Goal: Find specific page/section: Find specific page/section

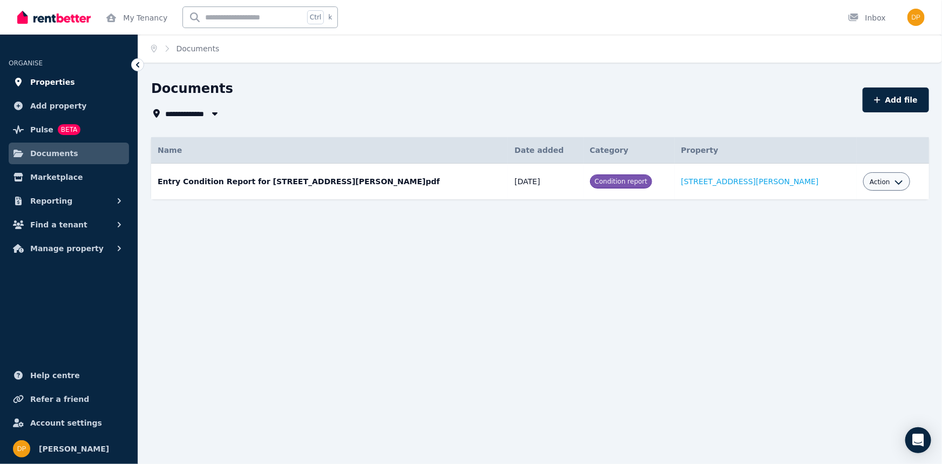
click at [43, 81] on span "Properties" at bounding box center [52, 82] width 45 height 13
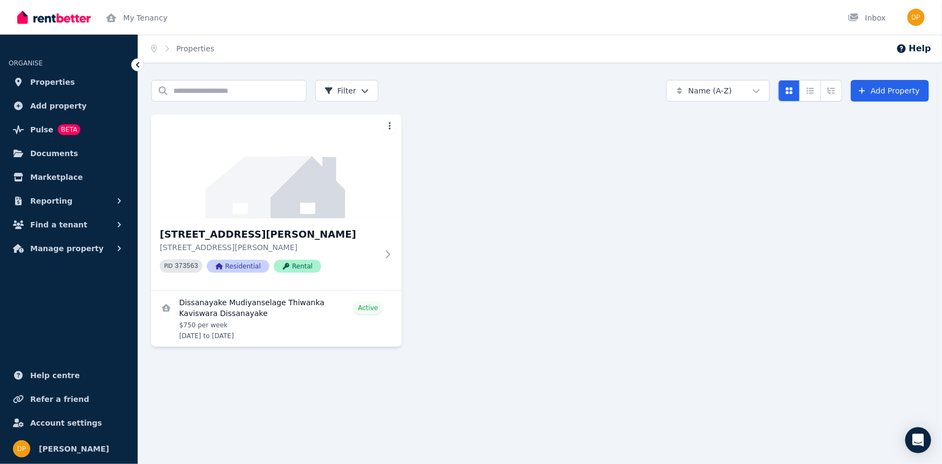
click at [628, 358] on div "Search properties Filter Name (A-Z) Add Property [STREET_ADDRESS][PERSON_NAME] …" at bounding box center [539, 223] width 803 height 286
click at [53, 81] on span "Properties" at bounding box center [52, 82] width 45 height 13
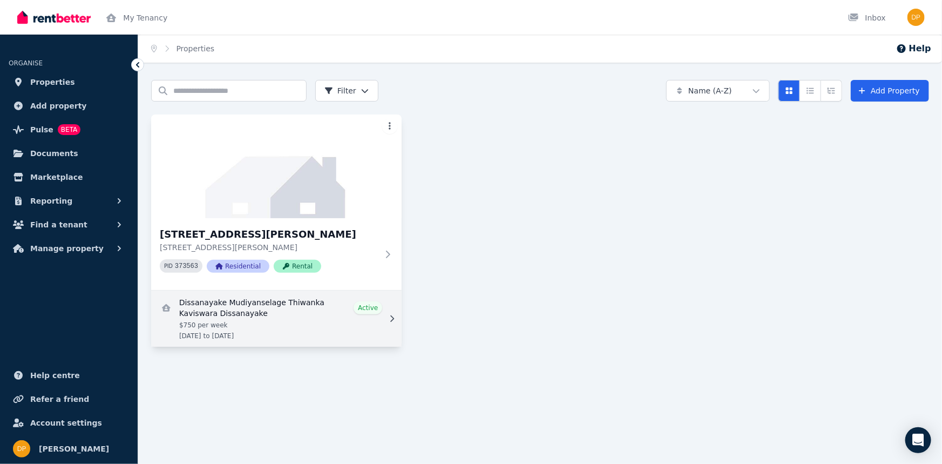
click at [280, 321] on link "View details for Dissanayake Mudiyanselage Thiwanka Kaviswara Dissanayake" at bounding box center [276, 318] width 250 height 56
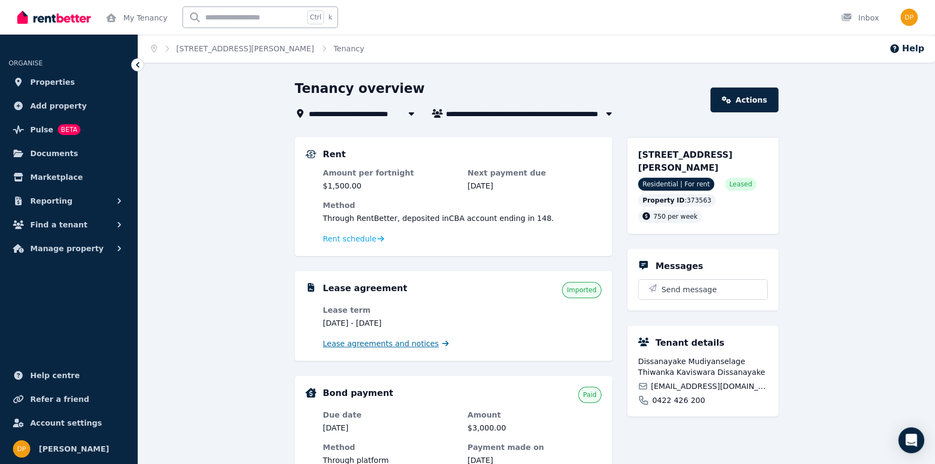
click at [421, 345] on span "Lease agreements and notices" at bounding box center [381, 343] width 116 height 11
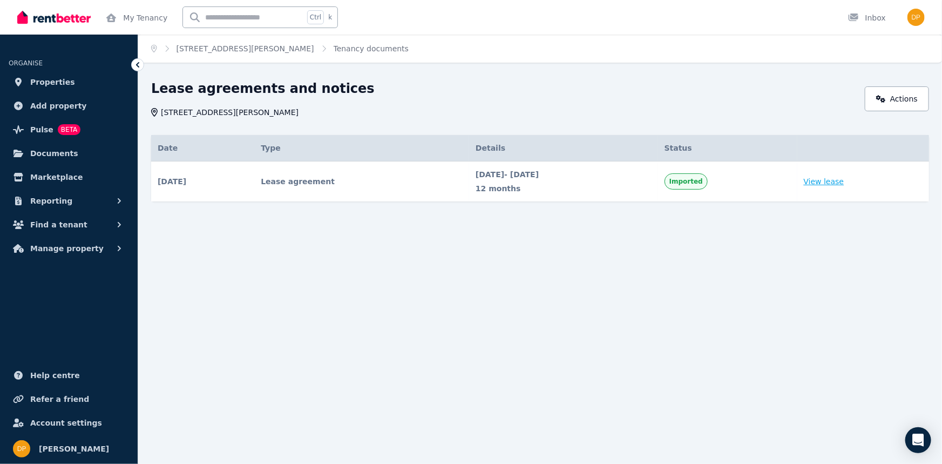
click at [844, 181] on link "View lease" at bounding box center [823, 181] width 40 height 11
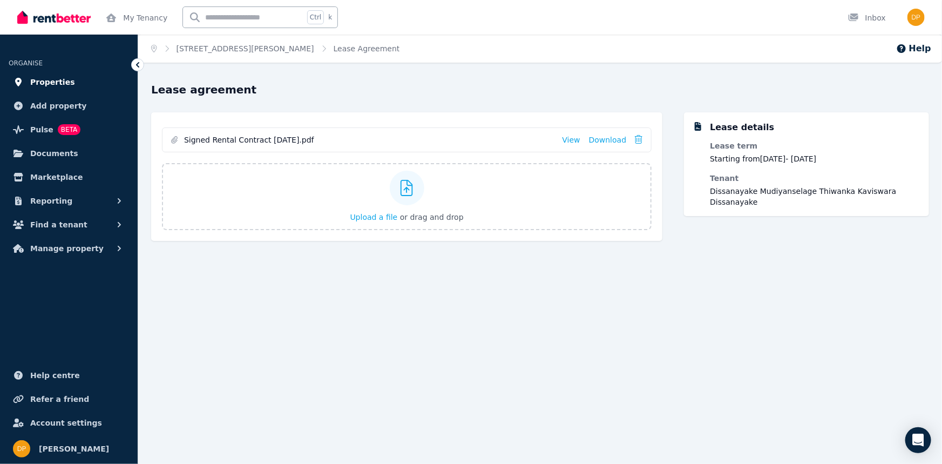
click at [45, 84] on span "Properties" at bounding box center [52, 82] width 45 height 13
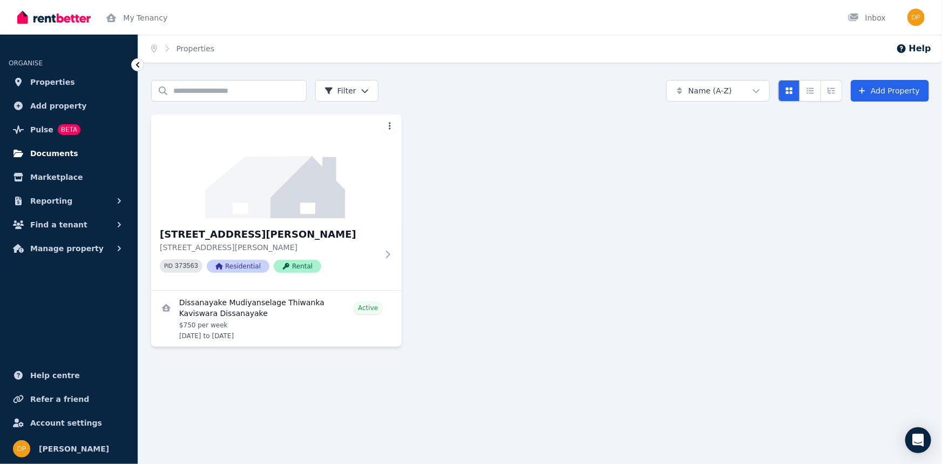
click at [51, 149] on span "Documents" at bounding box center [54, 153] width 48 height 13
